Goal: Task Accomplishment & Management: Manage account settings

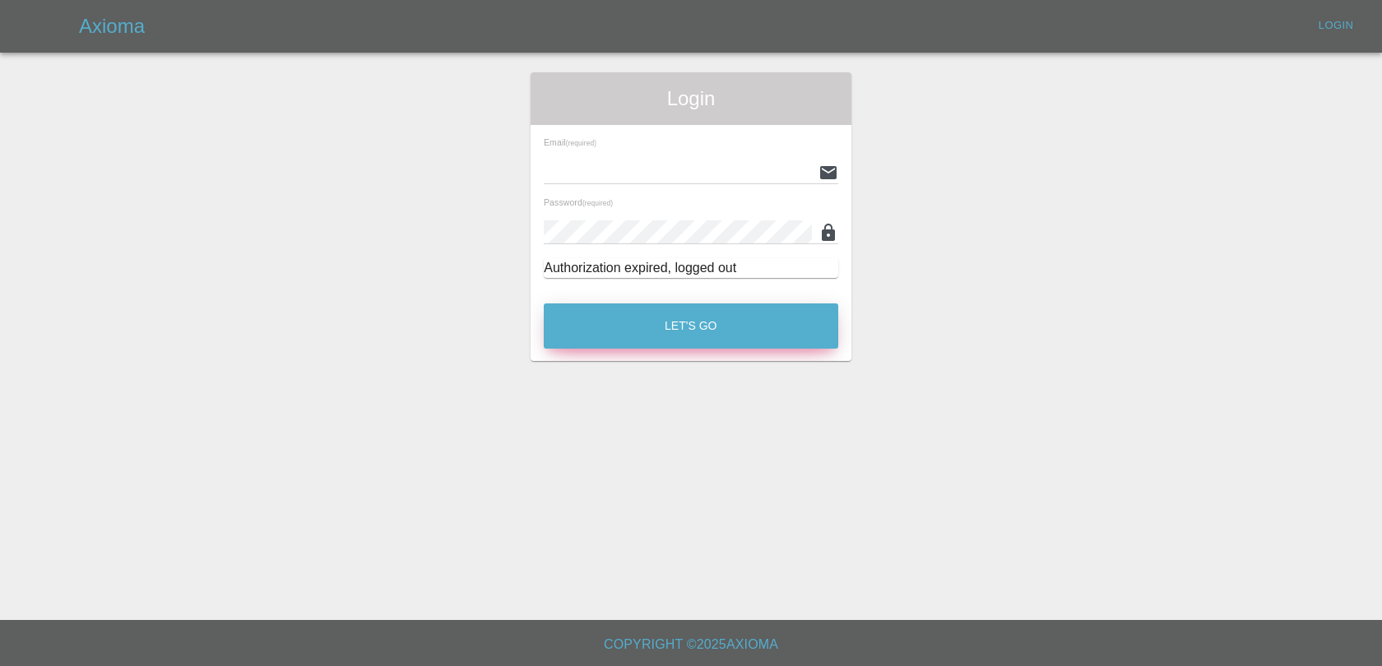
type input "[EMAIL_ADDRESS][DOMAIN_NAME]"
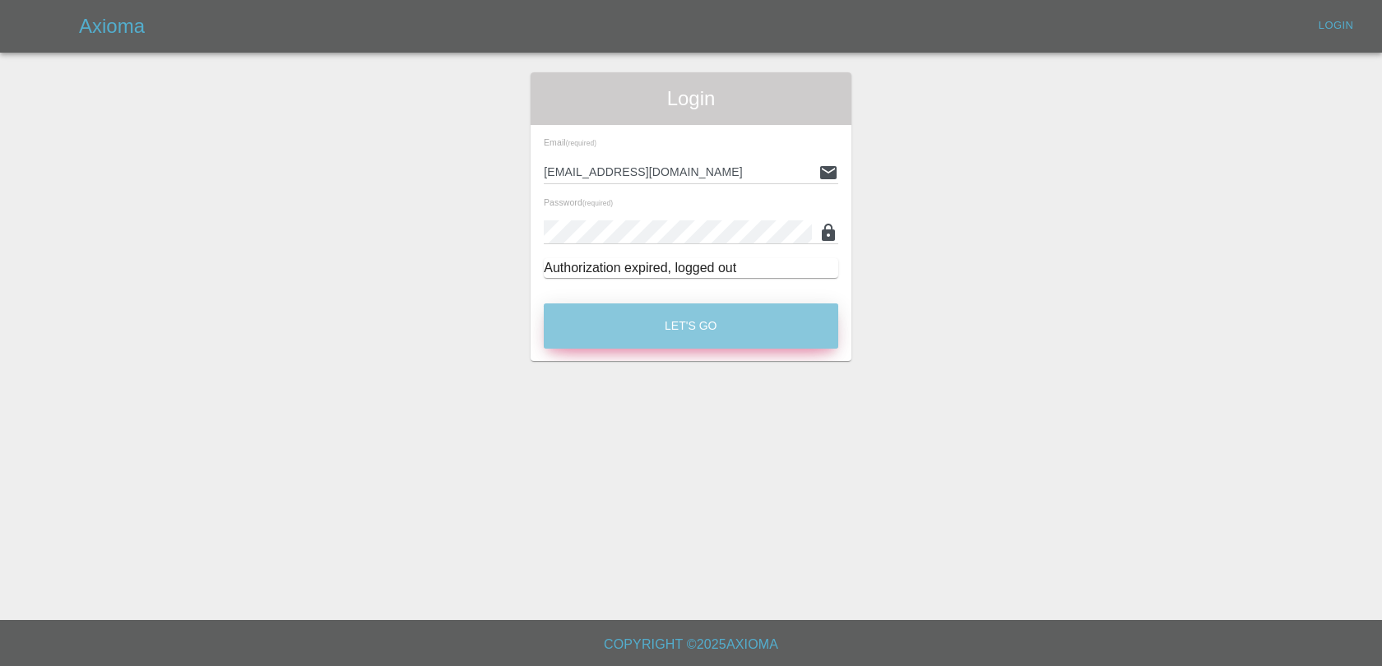
click at [626, 344] on button "Let's Go" at bounding box center [691, 325] width 294 height 45
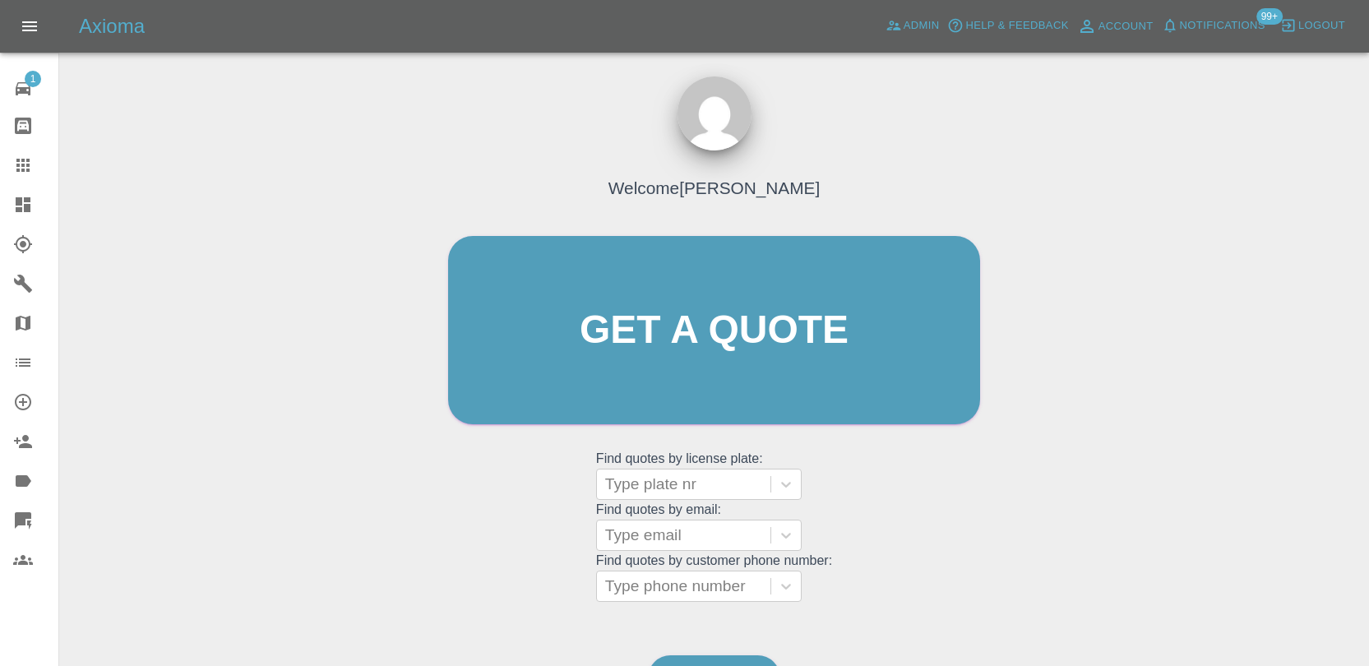
click at [1218, 24] on span "Notifications" at bounding box center [1223, 25] width 86 height 19
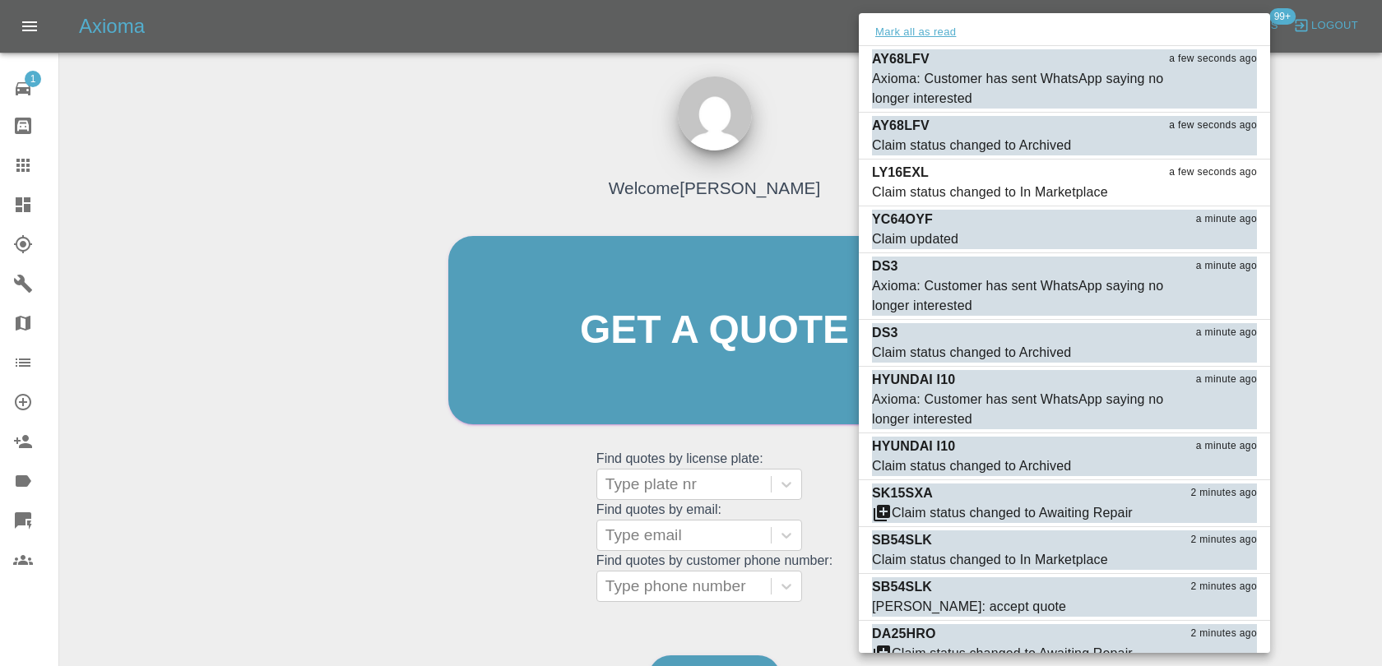
click at [904, 31] on button "Mark all as read" at bounding box center [915, 32] width 87 height 19
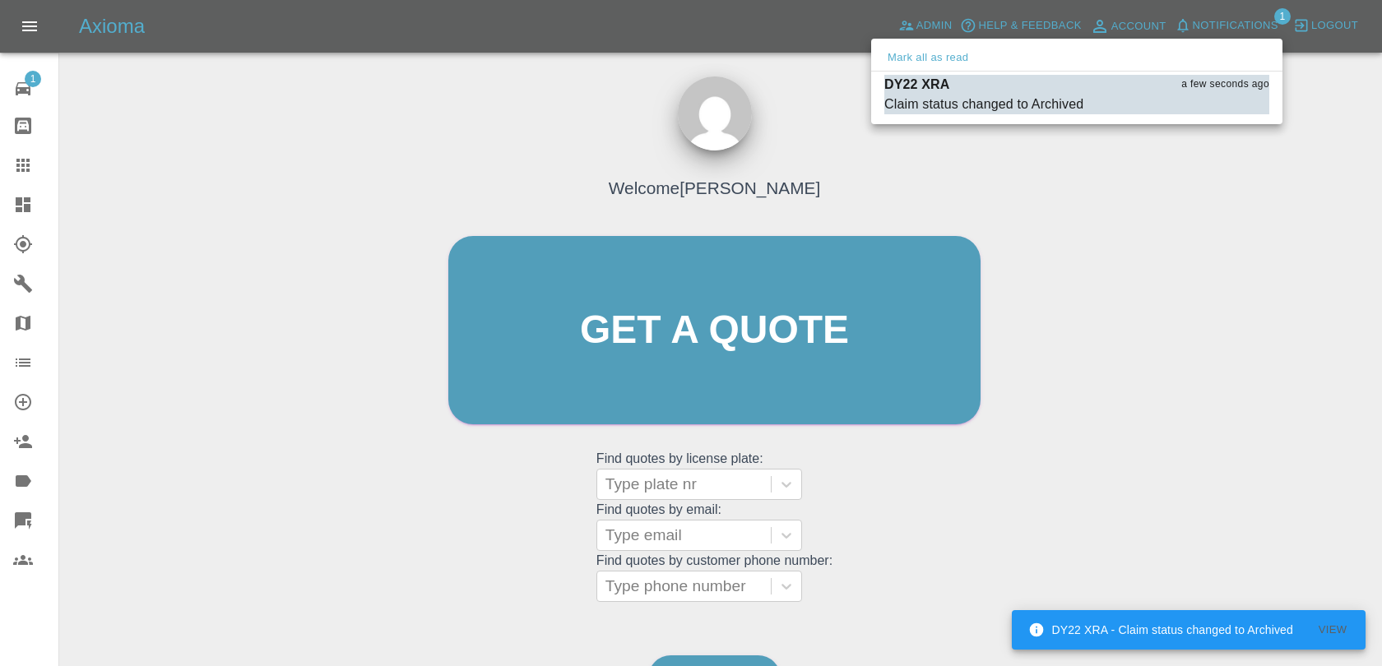
click at [1150, 283] on div at bounding box center [691, 333] width 1382 height 666
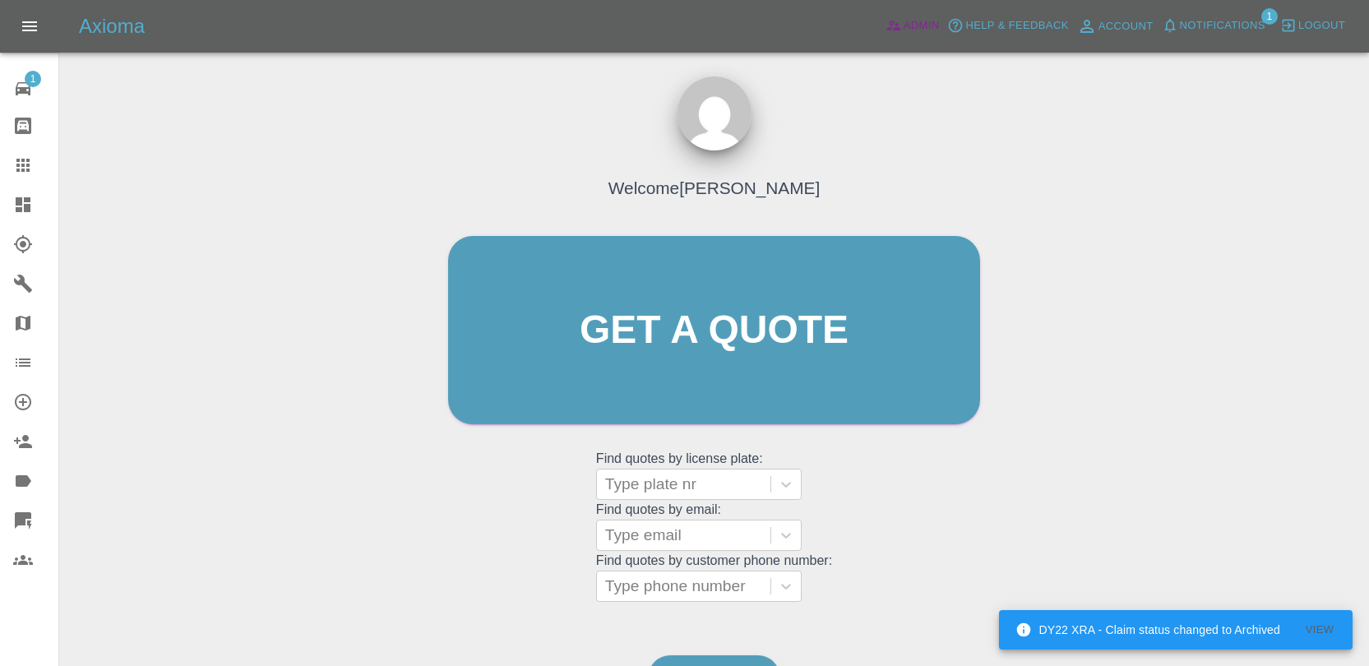
click at [915, 33] on span "Admin" at bounding box center [922, 25] width 36 height 19
